Goal: Learn about a topic: Learn about a topic

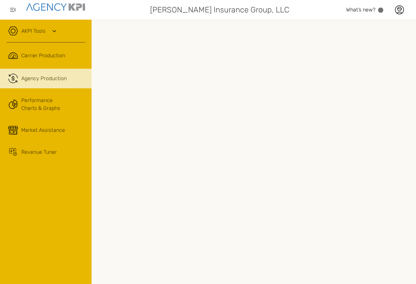
scroll to position [0, 140]
click at [28, 28] on link "AKPI Tools" at bounding box center [33, 31] width 24 height 8
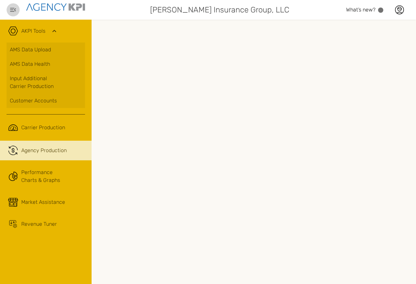
click at [13, 8] on icon "button" at bounding box center [13, 10] width 6 height 4
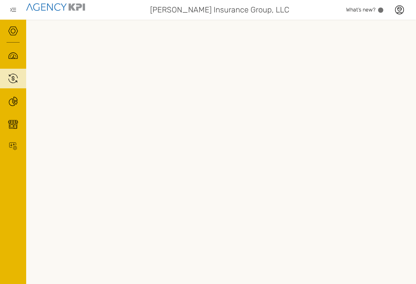
click at [13, 8] on icon "button" at bounding box center [13, 10] width 6 height 4
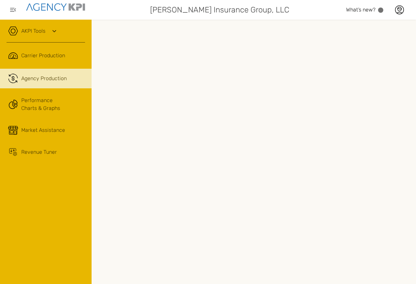
click at [25, 31] on link "AKPI Tools" at bounding box center [33, 31] width 24 height 8
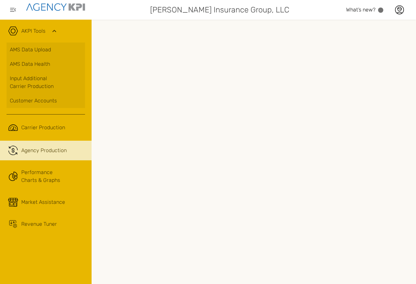
scroll to position [0, 140]
click at [6, 9] on div "[PERSON_NAME] Insurance Group, LLC What’s new? .st0{fill:#949698;} .st1{fill:rg…" at bounding box center [208, 10] width 416 height 20
click at [9, 10] on button "button" at bounding box center [13, 9] width 13 height 13
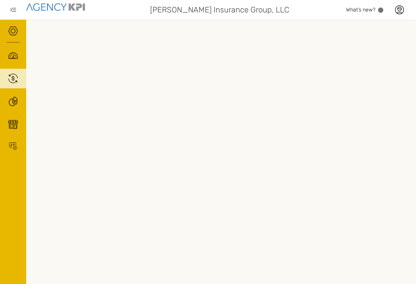
drag, startPoint x: 257, startPoint y: 279, endPoint x: 209, endPoint y: 272, distance: 48.6
click at [213, 237] on div at bounding box center [221, 152] width 390 height 264
drag, startPoint x: 209, startPoint y: 272, endPoint x: 235, endPoint y: 276, distance: 25.8
click at [235, 276] on div at bounding box center [221, 152] width 390 height 264
click at [13, 8] on icon "button" at bounding box center [13, 10] width 8 height 8
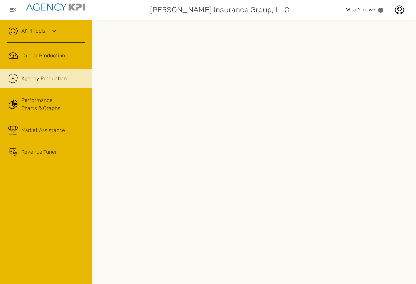
click at [10, 11] on icon "button" at bounding box center [13, 10] width 8 height 8
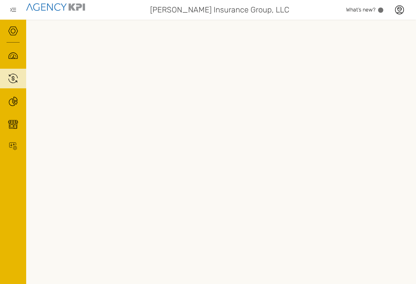
scroll to position [0, 8]
